Goal: Task Accomplishment & Management: Use online tool/utility

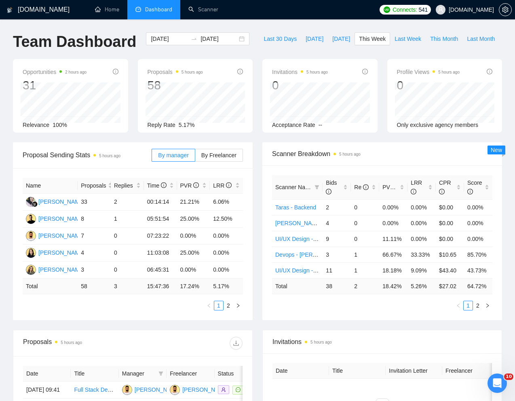
click at [294, 51] on div "Team Dashboard 2025-08-25 2025-08-31 Last 30 Days Today Yesterday This Week Las…" at bounding box center [257, 45] width 499 height 27
click at [164, 40] on input "2025-08-25" at bounding box center [169, 38] width 37 height 9
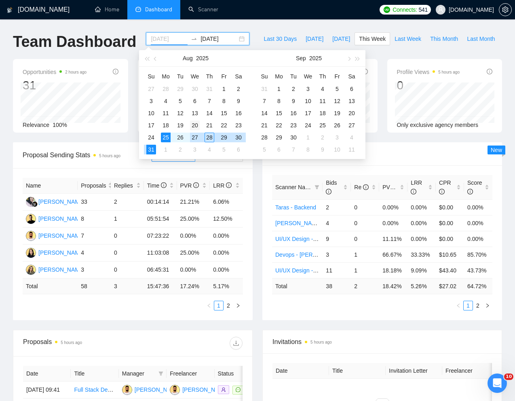
type input "2025-08-20"
click at [196, 126] on div "20" at bounding box center [195, 126] width 10 height 10
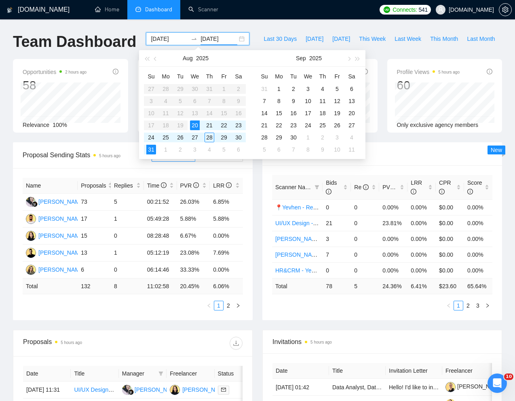
click at [210, 39] on input "2025-08-31" at bounding box center [219, 38] width 37 height 9
type input "2025-08-27"
click at [196, 136] on div "27" at bounding box center [195, 138] width 10 height 10
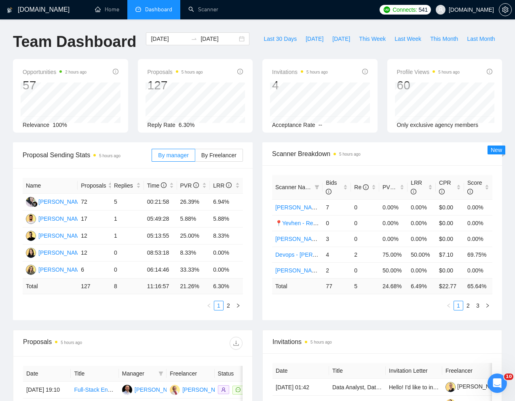
click at [355, 57] on div "Team Dashboard 2025-08-20 2025-08-27 Last 30 Days Today Yesterday This Week Las…" at bounding box center [257, 45] width 499 height 27
click at [208, 8] on link "Scanner" at bounding box center [204, 9] width 30 height 7
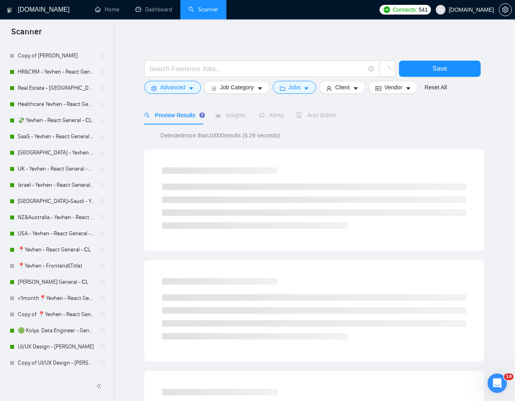
scroll to position [165, 0]
click at [34, 280] on link "[PERSON_NAME] General - СL" at bounding box center [56, 282] width 77 height 16
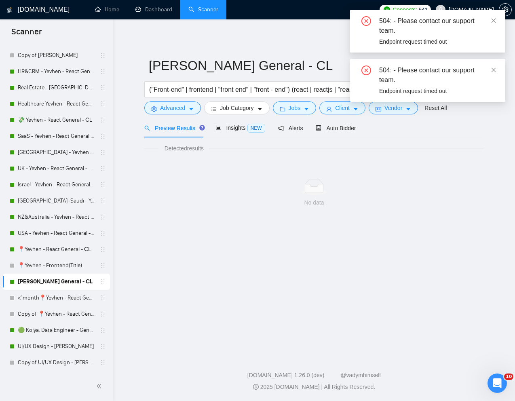
click at [175, 128] on span "Preview Results" at bounding box center [173, 128] width 58 height 6
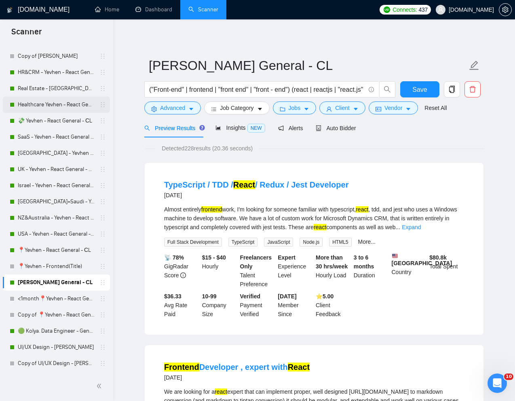
scroll to position [165, 0]
click at [43, 252] on link "📍Yevhen - React General - СL" at bounding box center [56, 250] width 77 height 16
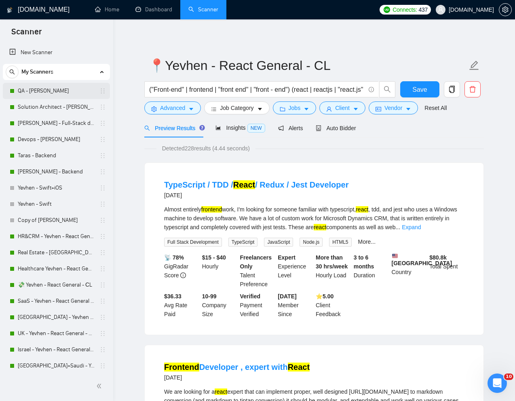
click at [39, 89] on link "QA - [PERSON_NAME]" at bounding box center [56, 91] width 77 height 16
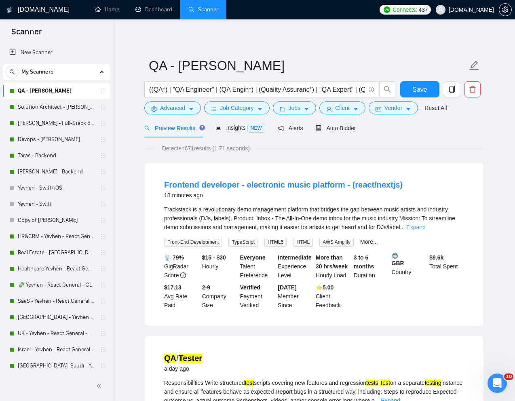
click at [426, 225] on link "Expand" at bounding box center [416, 227] width 19 height 6
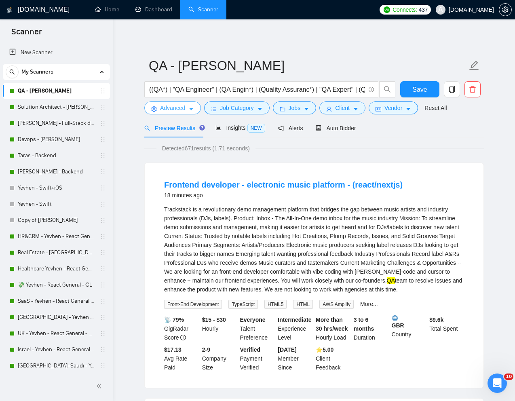
click at [169, 108] on span "Advanced" at bounding box center [172, 108] width 25 height 9
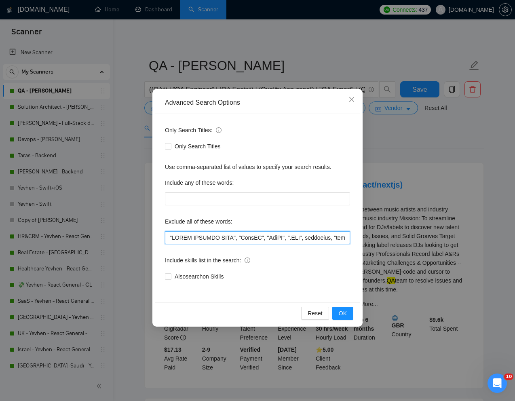
click at [168, 241] on input "text" at bounding box center [257, 237] width 185 height 13
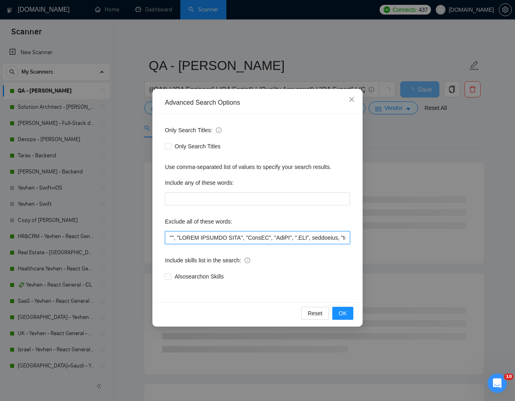
paste input "Frontend developer"
click at [341, 314] on span "OK" at bounding box center [343, 313] width 8 height 9
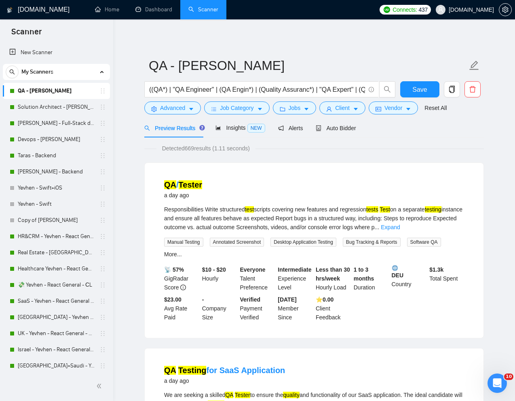
click at [415, 90] on span "Save" at bounding box center [420, 90] width 15 height 10
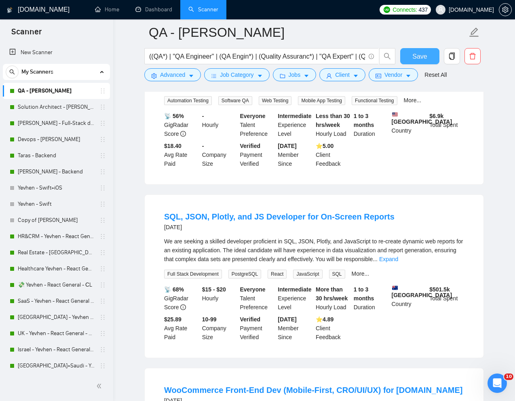
scroll to position [876, 0]
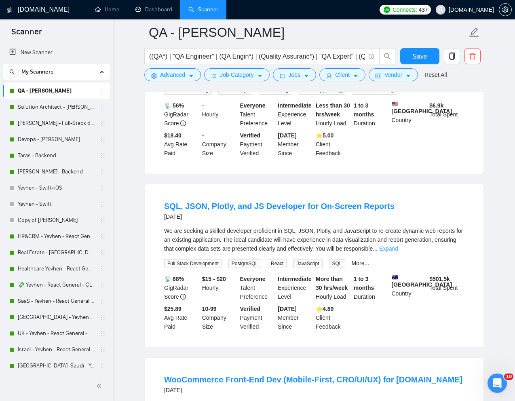
click at [398, 250] on link "Expand" at bounding box center [388, 249] width 19 height 6
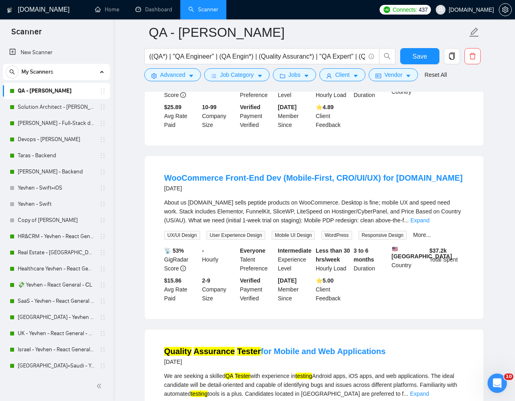
scroll to position [1168, 0]
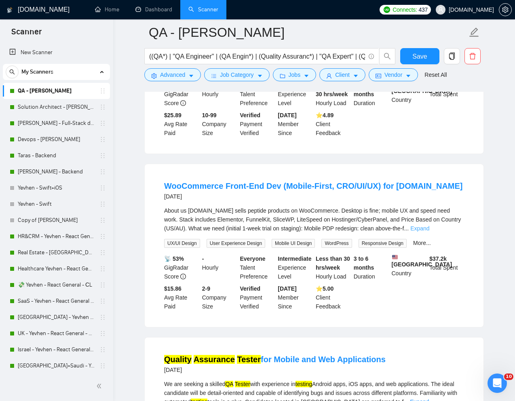
click at [430, 232] on link "Expand" at bounding box center [420, 228] width 19 height 6
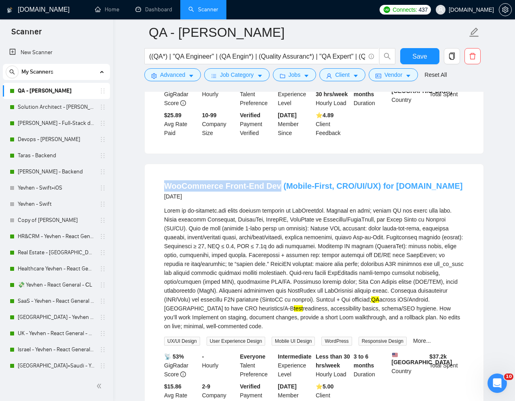
drag, startPoint x: 225, startPoint y: 185, endPoint x: 277, endPoint y: 199, distance: 54.0
click at [277, 199] on li "WooCommerce Front-End Dev (Mobile-First, CRO/UI/UX) for ai-peptides.com 7 days …" at bounding box center [315, 295] width 320 height 242
copy link "WooCommerce Front-End Dev"
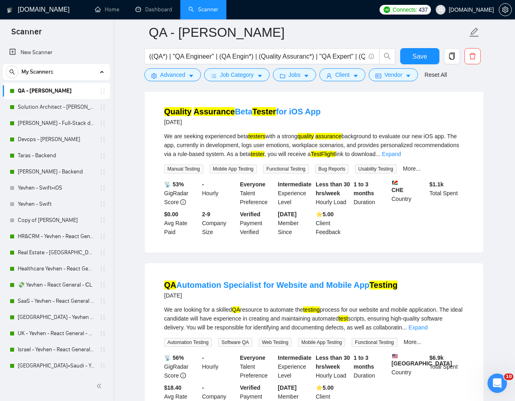
scroll to position [623, 0]
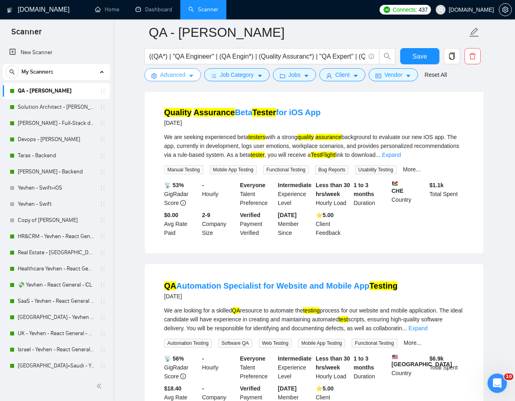
click at [169, 76] on span "Advanced" at bounding box center [172, 74] width 25 height 9
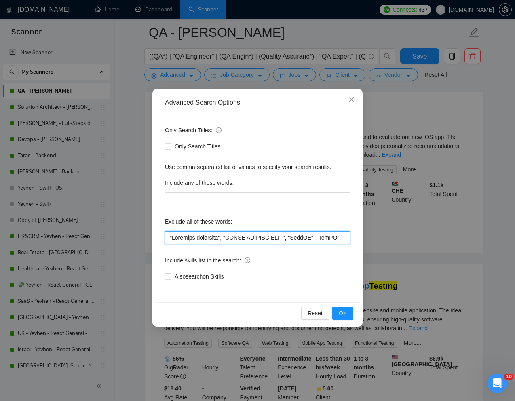
click at [167, 237] on input "text" at bounding box center [257, 237] width 185 height 13
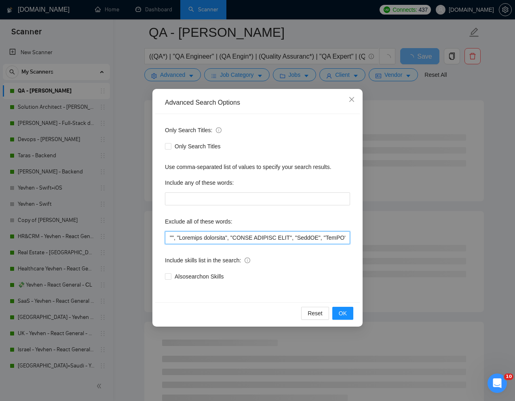
paste input "Front-End Dev"
click at [343, 311] on span "OK" at bounding box center [343, 313] width 8 height 9
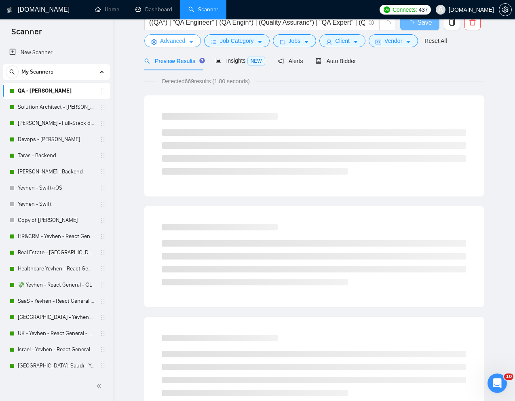
scroll to position [0, 0]
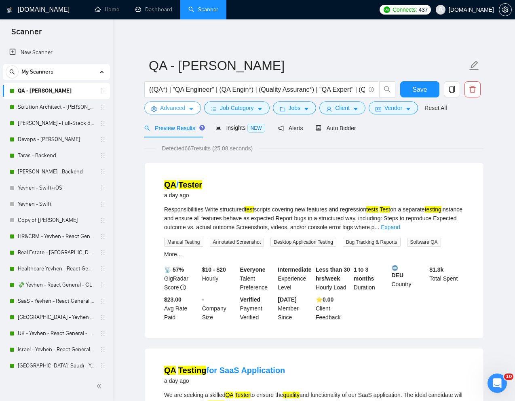
click at [168, 109] on span "Advanced" at bounding box center [172, 108] width 25 height 9
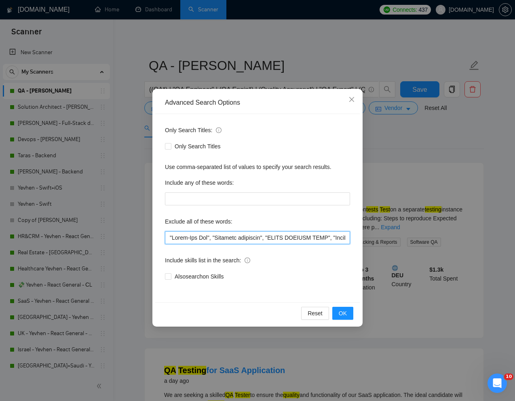
click at [168, 237] on input "text" at bounding box center [257, 237] width 185 height 13
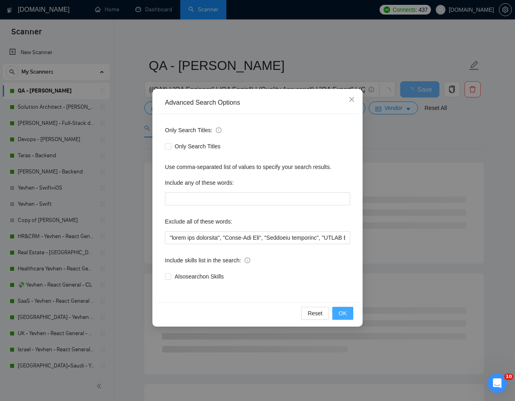
click at [340, 311] on span "OK" at bounding box center [343, 313] width 8 height 9
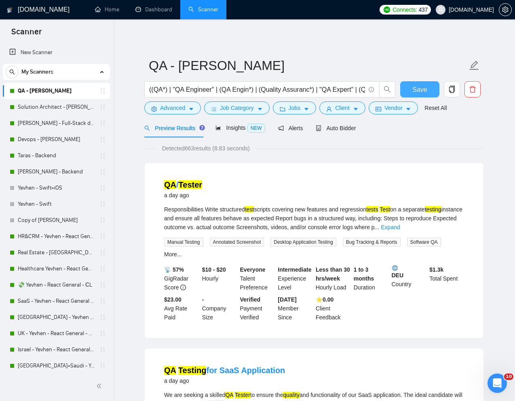
click at [424, 87] on span "Save" at bounding box center [420, 90] width 15 height 10
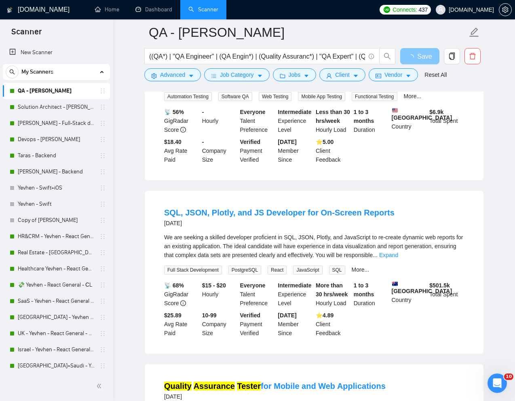
scroll to position [873, 0]
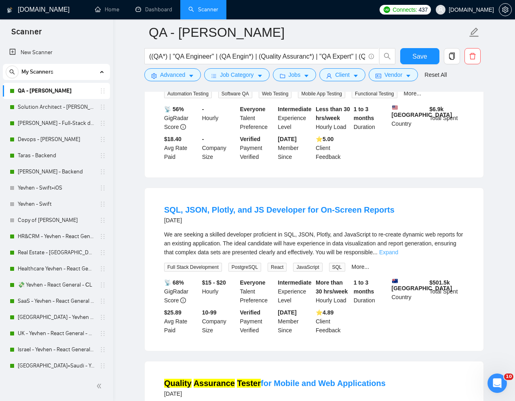
click at [398, 252] on link "Expand" at bounding box center [388, 252] width 19 height 6
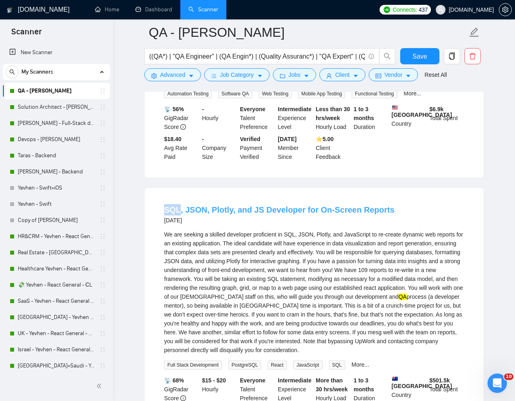
drag, startPoint x: 159, startPoint y: 209, endPoint x: 178, endPoint y: 209, distance: 19.4
click at [178, 209] on li "SQL, JSON, Plotly, and JS Developer for On-Screen Reports 6 days ago We are see…" at bounding box center [315, 319] width 320 height 242
copy link "SQL"
click at [174, 74] on span "Advanced" at bounding box center [172, 74] width 25 height 9
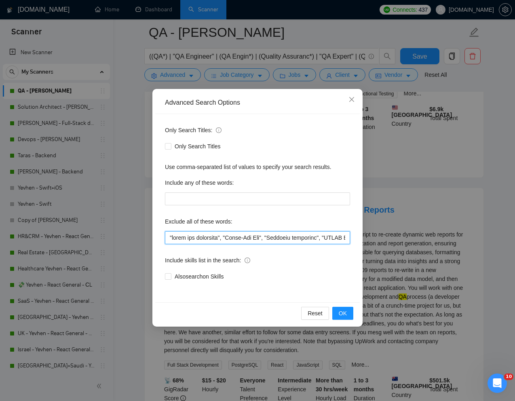
click at [169, 237] on input "text" at bounding box center [257, 237] width 185 height 13
paste input "SQL"
click at [341, 318] on span "OK" at bounding box center [343, 313] width 8 height 9
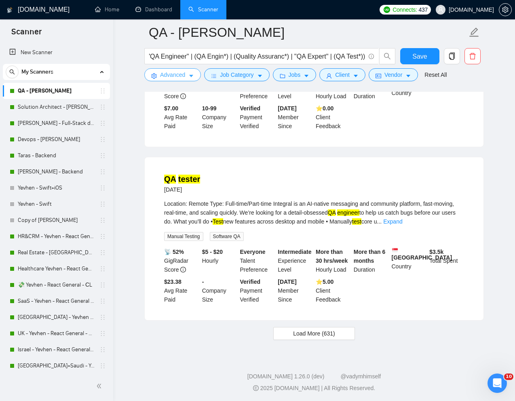
scroll to position [1616, 0]
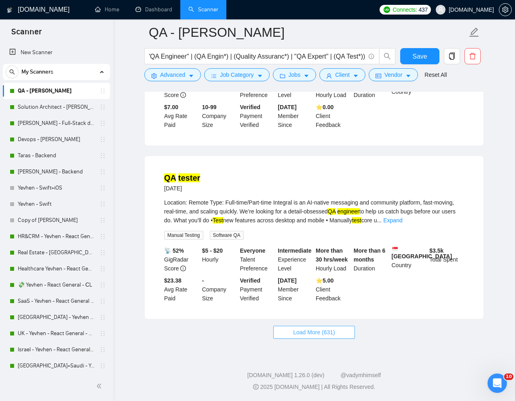
click at [309, 330] on span "Load More (631)" at bounding box center [314, 332] width 42 height 9
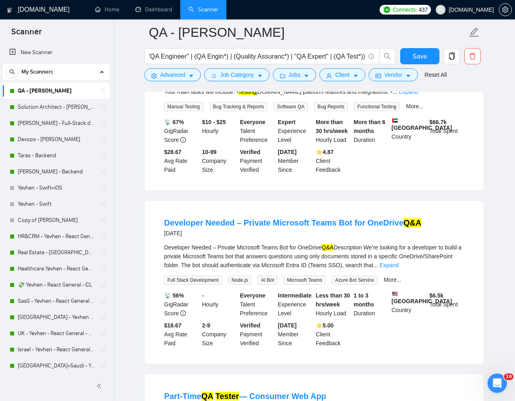
scroll to position [2423, 0]
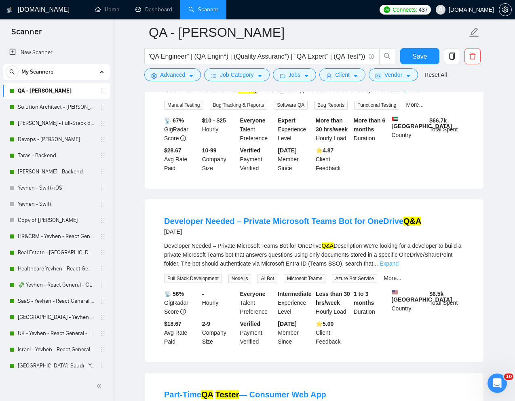
click at [399, 267] on link "Expand" at bounding box center [389, 264] width 19 height 6
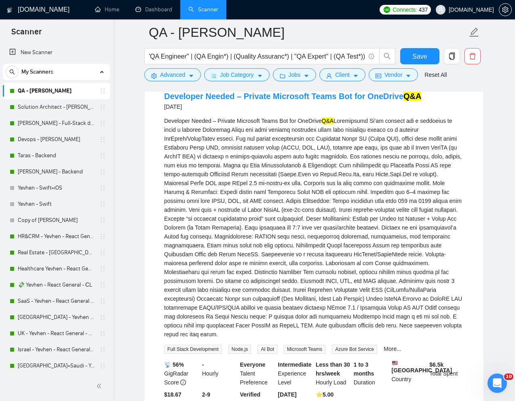
scroll to position [2549, 0]
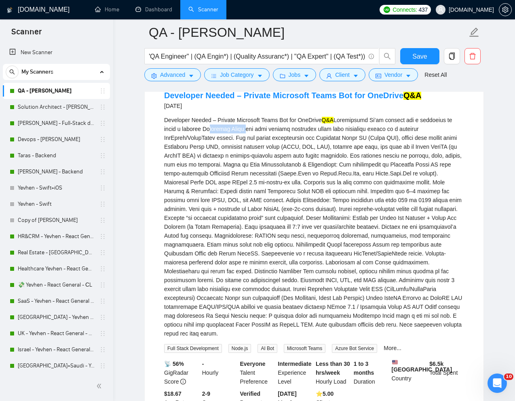
drag, startPoint x: 202, startPoint y: 163, endPoint x: 244, endPoint y: 165, distance: 41.3
click at [244, 165] on div "Developer Needed – Private Microsoft Teams Bot for OneDrive Q&A" at bounding box center [314, 227] width 300 height 222
click at [247, 233] on div "Developer Needed – Private Microsoft Teams Bot for OneDrive Q&A" at bounding box center [314, 227] width 300 height 222
drag, startPoint x: 160, startPoint y: 129, endPoint x: 202, endPoint y: 129, distance: 42.1
click at [202, 129] on li "Developer Needed – Private Microsoft Teams Bot for OneDrive Q&A 18 days ago Dev…" at bounding box center [315, 252] width 320 height 339
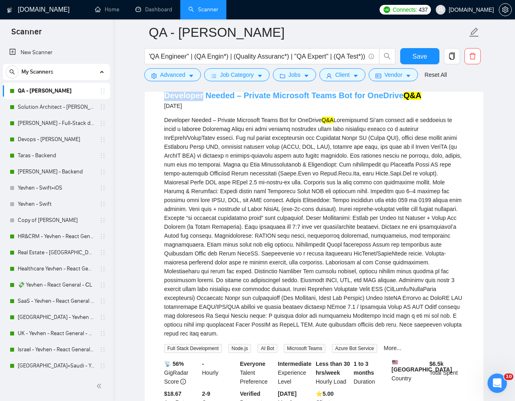
copy link "Developer"
click at [177, 73] on span "Advanced" at bounding box center [172, 74] width 25 height 9
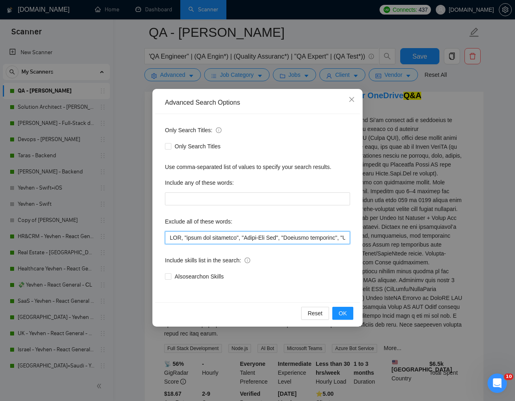
click at [170, 237] on input "text" at bounding box center [257, 237] width 185 height 13
paste input "Developer"
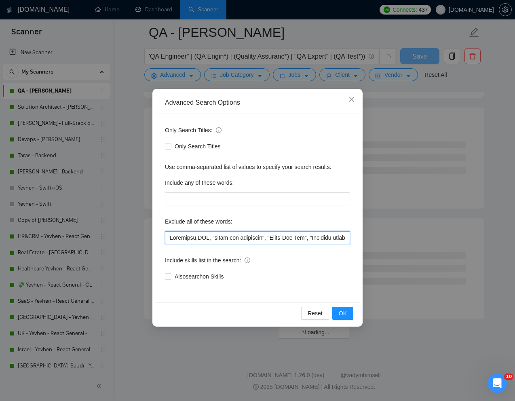
scroll to position [2057, 0]
type input "Developer, SQL, "front end developer", "Front-End Dev", "Frontend developer", "…"
click at [350, 317] on button "OK" at bounding box center [343, 313] width 21 height 13
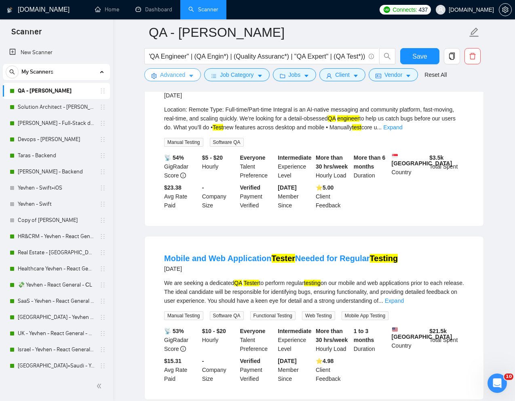
scroll to position [1621, 0]
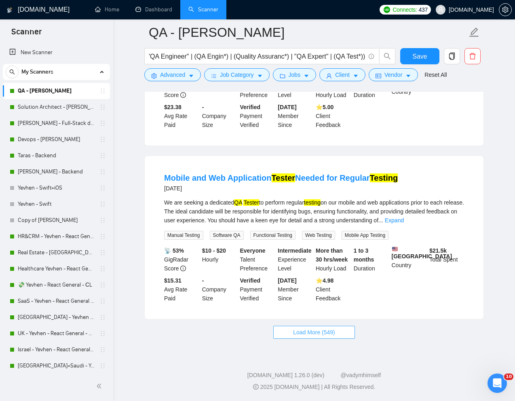
click at [328, 333] on span "Load More (549)" at bounding box center [314, 332] width 42 height 9
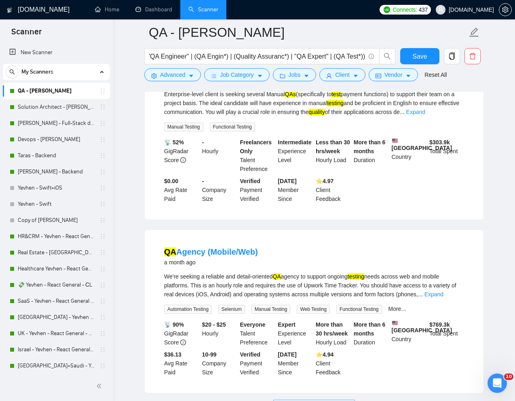
scroll to position [3310, 0]
click at [176, 76] on span "Advanced" at bounding box center [172, 74] width 25 height 9
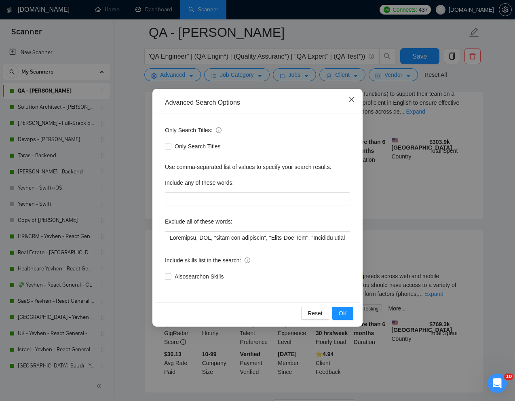
click at [351, 97] on icon "close" at bounding box center [352, 99] width 6 height 6
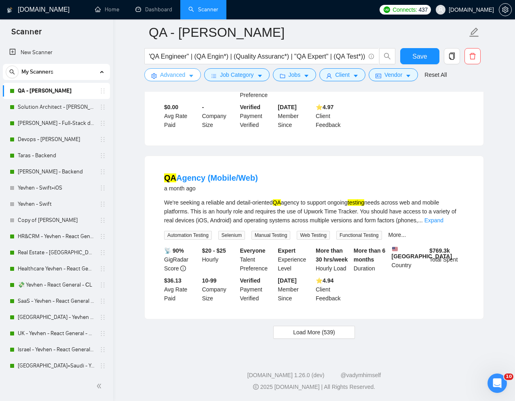
scroll to position [3414, 0]
click at [311, 338] on button "Load More (539)" at bounding box center [314, 332] width 82 height 13
click at [299, 333] on icon "loading" at bounding box center [302, 334] width 8 height 8
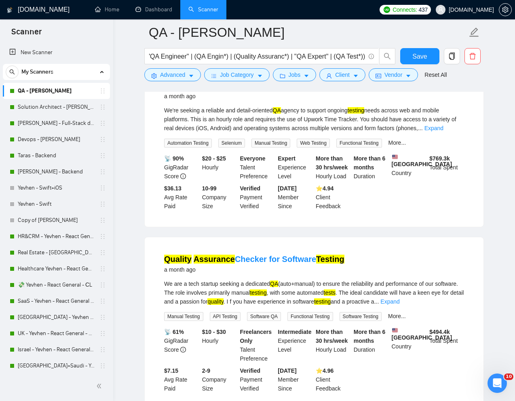
scroll to position [3206, 0]
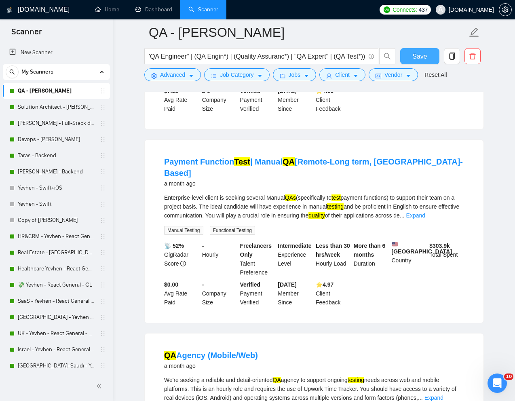
click at [417, 55] on span "Save" at bounding box center [420, 56] width 15 height 10
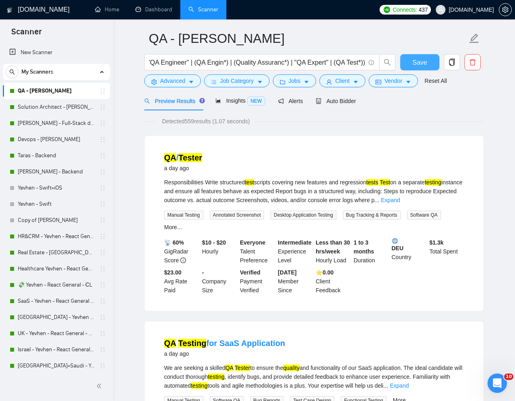
scroll to position [0, 0]
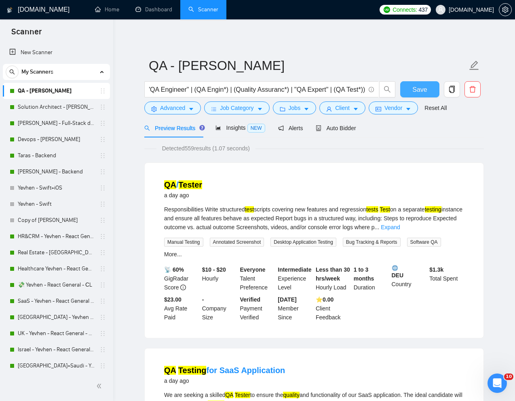
click at [423, 93] on span "Save" at bounding box center [420, 90] width 15 height 10
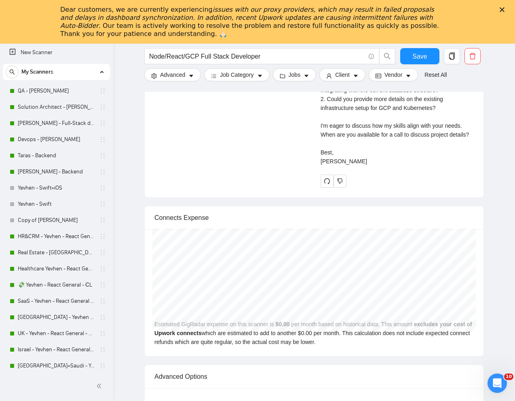
scroll to position [960, 0]
